Goal: Find specific page/section

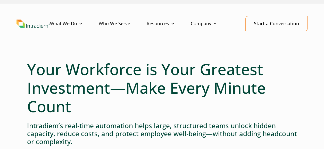
scroll to position [10, 0]
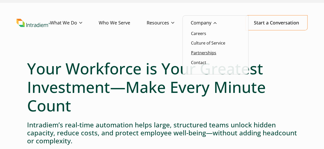
click at [211, 54] on link "Partnerships" at bounding box center [203, 53] width 25 height 6
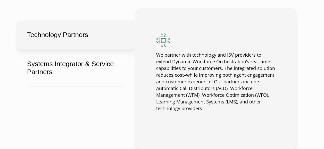
scroll to position [443, 0]
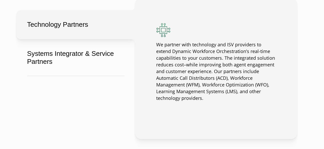
click at [88, 28] on button "Technology Partners" at bounding box center [75, 24] width 118 height 29
click at [80, 24] on button "Technology Partners" at bounding box center [75, 24] width 118 height 29
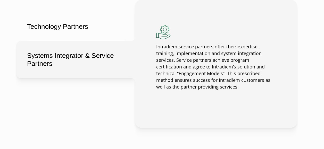
scroll to position [441, 0]
click at [90, 59] on button "Systems Integrator & Service Partners" at bounding box center [75, 59] width 118 height 37
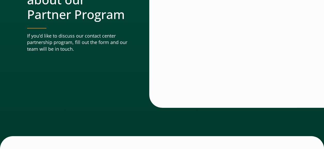
scroll to position [1804, 0]
